Goal: Find contact information: Find contact information

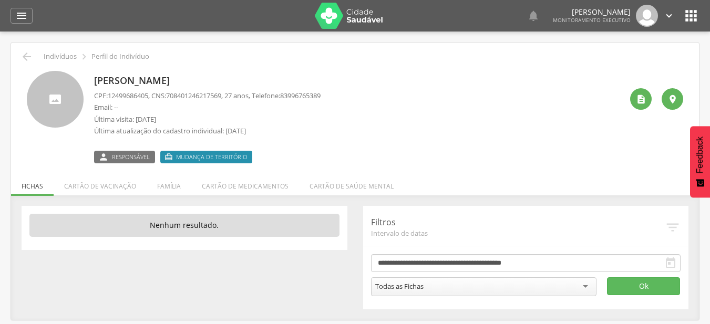
click at [171, 106] on p "Email: --" at bounding box center [207, 107] width 227 height 10
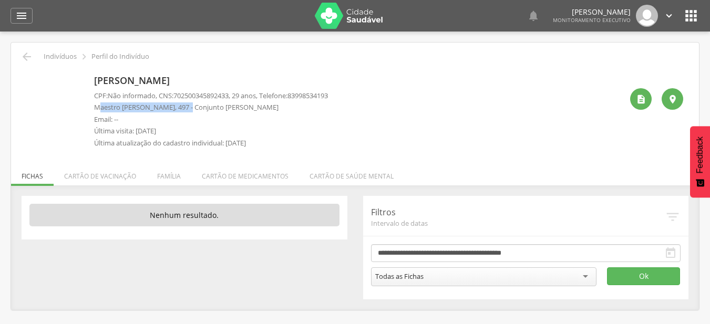
drag, startPoint x: 98, startPoint y: 109, endPoint x: 190, endPoint y: 111, distance: 92.0
click at [190, 111] on p "Maestro Antonio Josué de Lima, 497 - Conjunto Pedro Ferreira Filho" at bounding box center [211, 107] width 234 height 10
drag, startPoint x: 197, startPoint y: 109, endPoint x: 208, endPoint y: 109, distance: 10.5
click at [208, 109] on p "Maestro Antonio Josué de Lima, 497 - Conjunto Pedro Ferreira Filho" at bounding box center [211, 107] width 234 height 10
drag, startPoint x: 225, startPoint y: 109, endPoint x: 299, endPoint y: 110, distance: 73.6
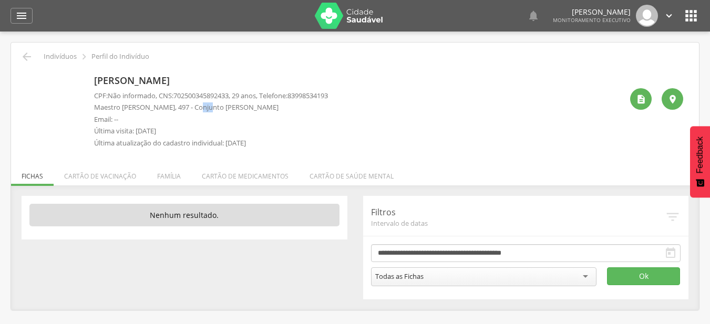
click at [299, 110] on p "Maestro Antonio Josué de Lima, 497 - Conjunto Pedro Ferreira Filho" at bounding box center [211, 107] width 234 height 10
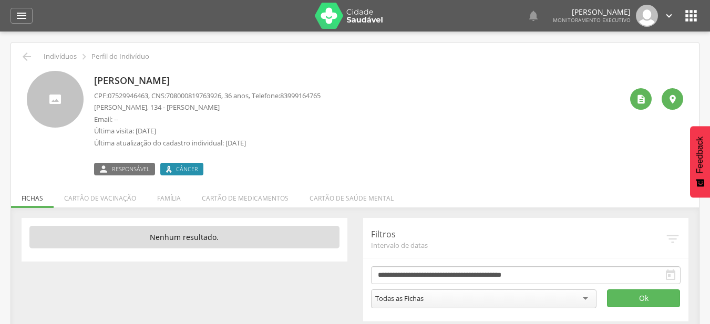
click at [251, 112] on p "[PERSON_NAME], 134 - [PERSON_NAME]" at bounding box center [207, 107] width 227 height 10
